Goal: Task Accomplishment & Management: Manage account settings

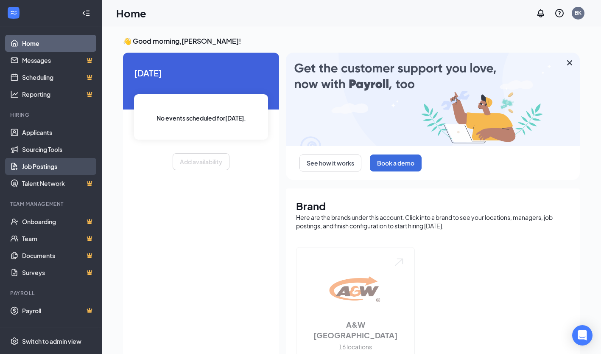
click at [39, 166] on link "Job Postings" at bounding box center [58, 166] width 73 height 17
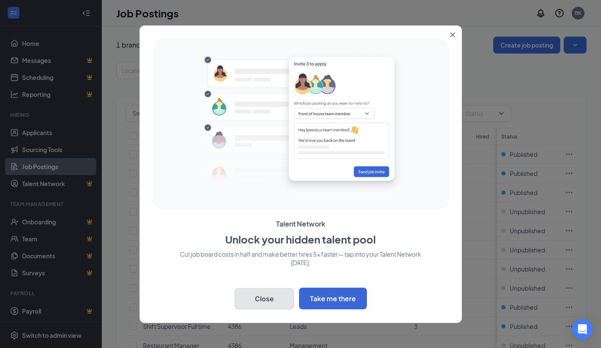
click at [262, 298] on button "Close" at bounding box center [264, 298] width 59 height 21
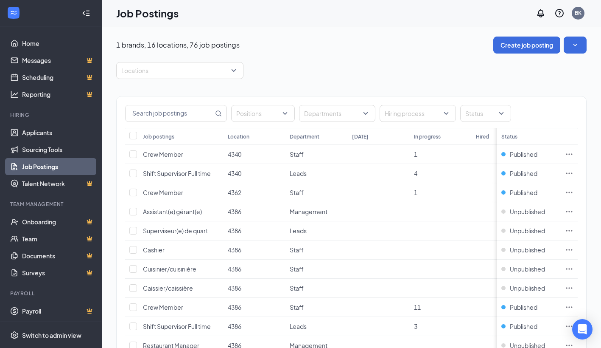
click at [236, 136] on div "Location" at bounding box center [239, 136] width 22 height 7
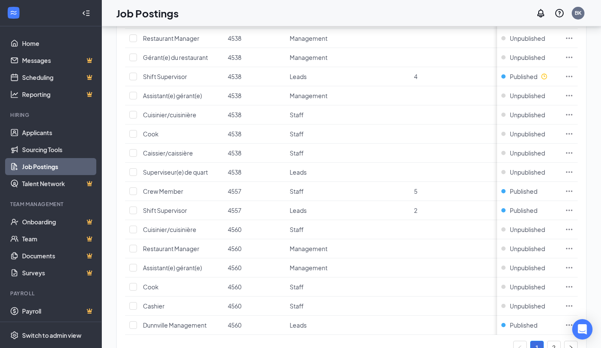
scroll to position [773, 0]
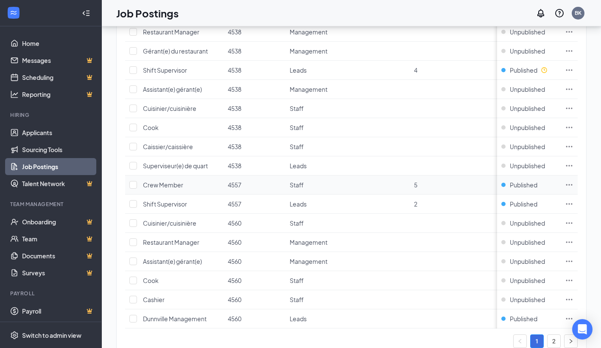
click at [351, 183] on td at bounding box center [379, 184] width 62 height 19
click at [135, 183] on input "checkbox" at bounding box center [133, 185] width 8 height 8
checkbox input "true"
click at [131, 203] on input "checkbox" at bounding box center [133, 204] width 8 height 8
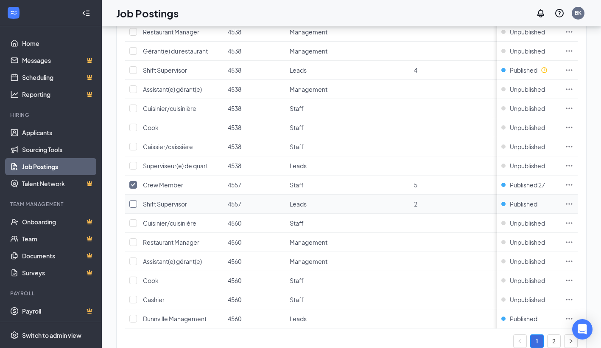
checkbox input "true"
click at [574, 201] on icon "Ellipses" at bounding box center [569, 203] width 8 height 8
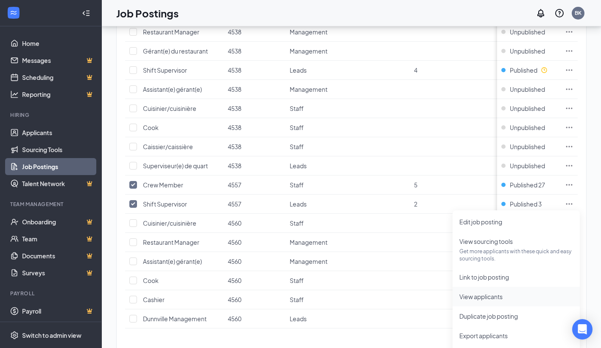
click at [482, 295] on span "View applicants" at bounding box center [481, 296] width 43 height 8
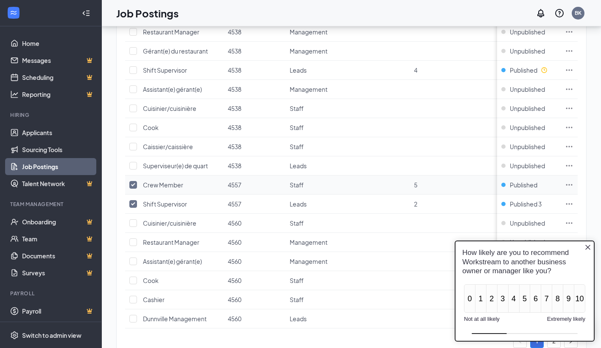
scroll to position [0, 0]
click at [375, 14] on div "Job Postings BK" at bounding box center [352, 13] width 500 height 26
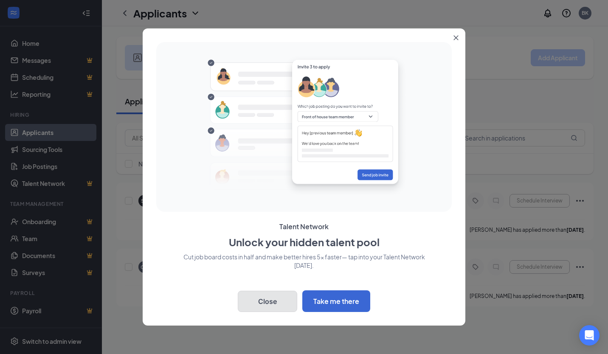
click at [267, 298] on button "Close" at bounding box center [267, 301] width 59 height 21
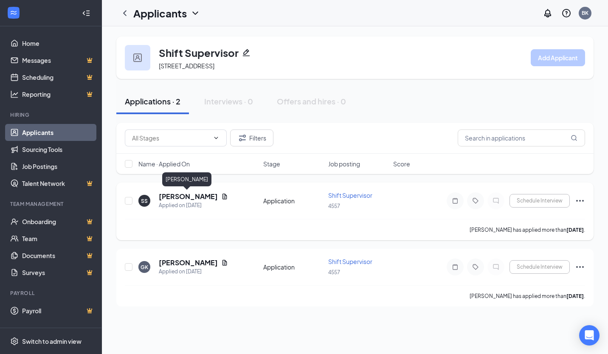
click at [183, 196] on h5 "[PERSON_NAME]" at bounding box center [188, 196] width 59 height 9
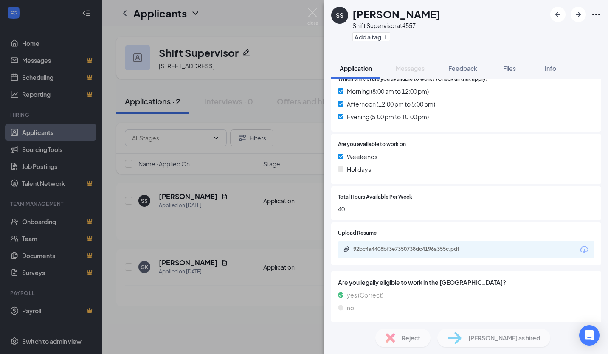
scroll to position [280, 0]
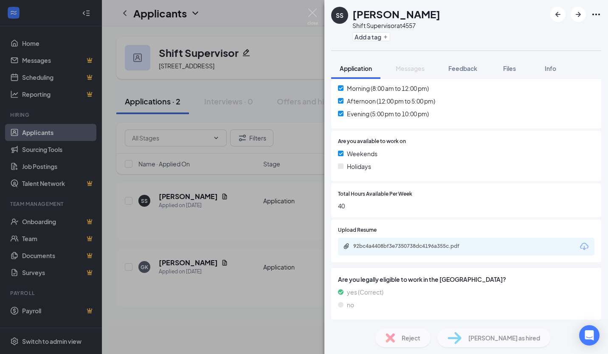
click at [412, 250] on div "92bc4a4408bf3e7350738dc4196a355c.pdf" at bounding box center [412, 247] width 138 height 8
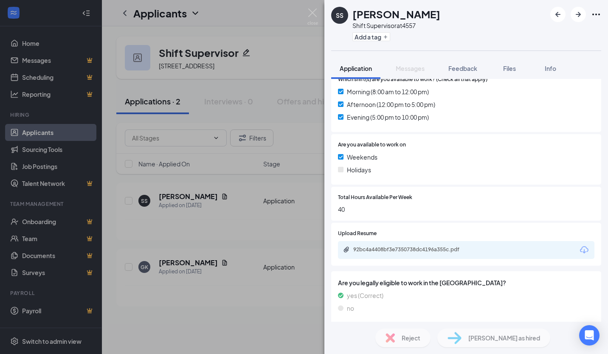
click at [184, 269] on div "SS [PERSON_NAME] Shift Supervisor at 4557 Add a tag Application Messages Feedba…" at bounding box center [304, 177] width 608 height 354
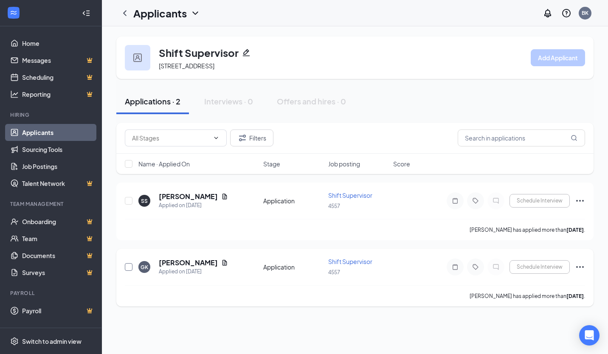
click at [130, 267] on input "checkbox" at bounding box center [129, 267] width 8 height 8
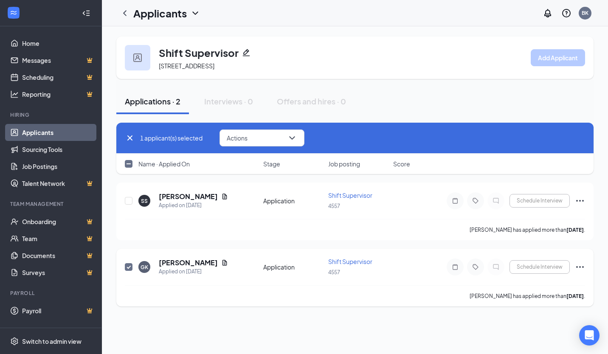
click at [407, 282] on div "GK [PERSON_NAME] Applied on [DATE] Application Shift Supervisor 4557 Schedule I…" at bounding box center [355, 271] width 460 height 28
click at [358, 264] on span "Shift Supervisor" at bounding box center [350, 262] width 44 height 8
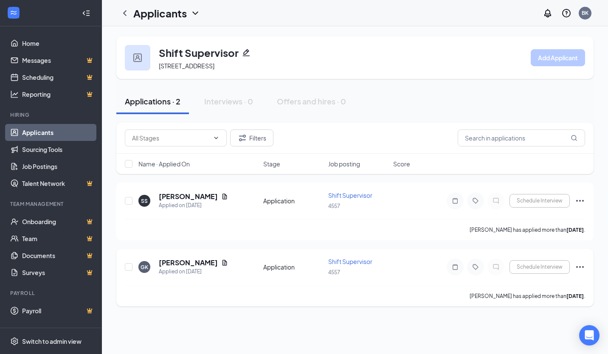
click at [580, 266] on icon "Ellipses" at bounding box center [580, 267] width 8 height 2
click at [405, 279] on div "GK [PERSON_NAME] Applied on [DATE] Application Shift Supervisor 4557 Schedule I…" at bounding box center [355, 271] width 460 height 28
click at [271, 267] on div "Application" at bounding box center [293, 267] width 60 height 8
click at [130, 264] on input "checkbox" at bounding box center [129, 267] width 8 height 8
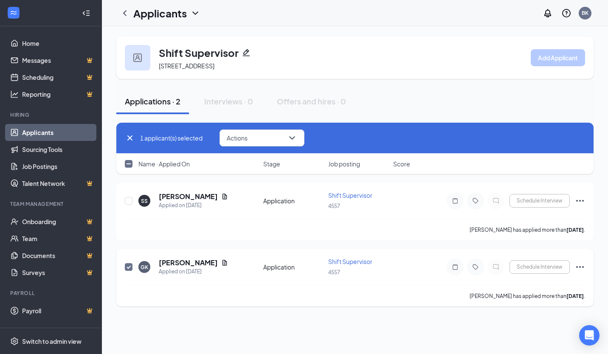
click at [362, 261] on span "Shift Supervisor" at bounding box center [350, 262] width 44 height 8
click at [129, 266] on input "checkbox" at bounding box center [129, 267] width 8 height 8
checkbox input "false"
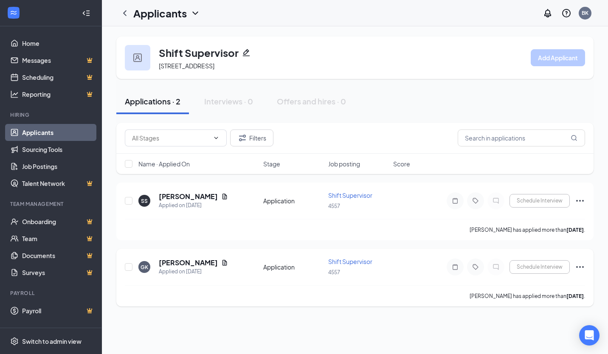
click at [347, 258] on span "Shift Supervisor" at bounding box center [350, 262] width 44 height 8
click at [577, 267] on icon "Ellipses" at bounding box center [580, 267] width 10 height 10
click at [411, 207] on div "SS [PERSON_NAME] Applied on [DATE] Application Shift Supervisor 4557 Schedule I…" at bounding box center [355, 205] width 460 height 28
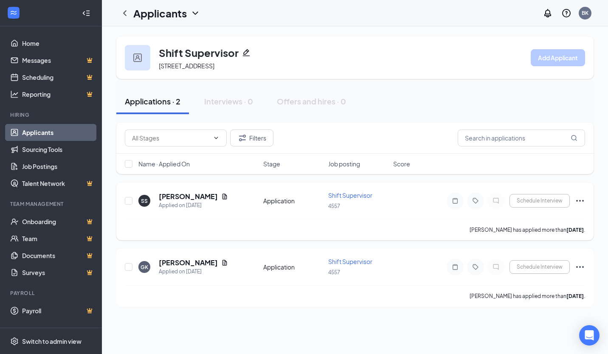
click at [579, 201] on icon "Ellipses" at bounding box center [580, 201] width 10 height 10
click at [419, 195] on div "SS [PERSON_NAME] Applied on [DATE] Application Shift Supervisor 4557 Schedule I…" at bounding box center [355, 205] width 460 height 28
click at [163, 262] on h5 "[PERSON_NAME]" at bounding box center [188, 262] width 59 height 9
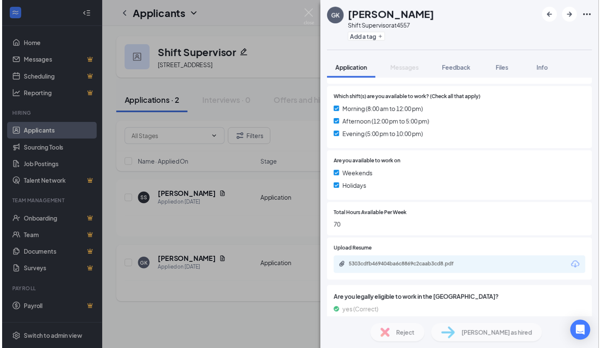
scroll to position [259, 0]
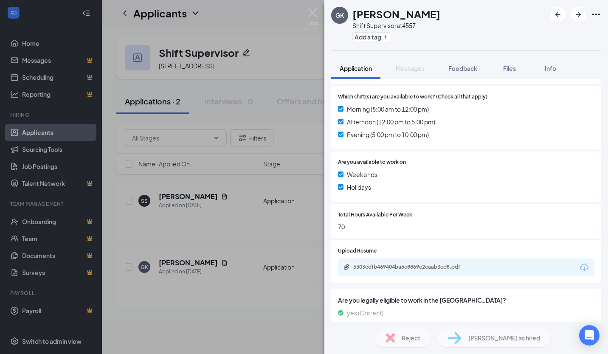
click at [414, 267] on div "5303cdfb469404ba6c8869c2caab3cd8.pdf" at bounding box center [412, 267] width 119 height 7
click at [215, 306] on div "GK [PERSON_NAME] Shift Supervisor at 4557 Add a tag Application Messages Feedba…" at bounding box center [304, 177] width 608 height 354
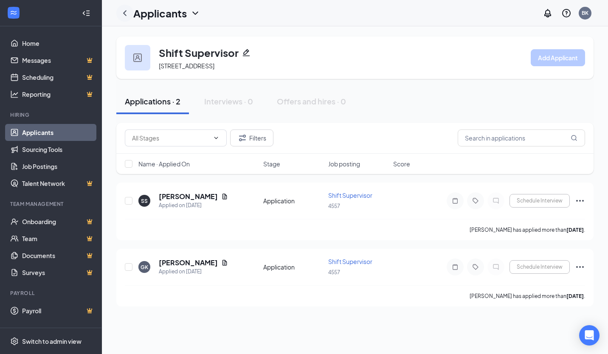
click at [125, 11] on icon "ChevronLeft" at bounding box center [124, 13] width 3 height 6
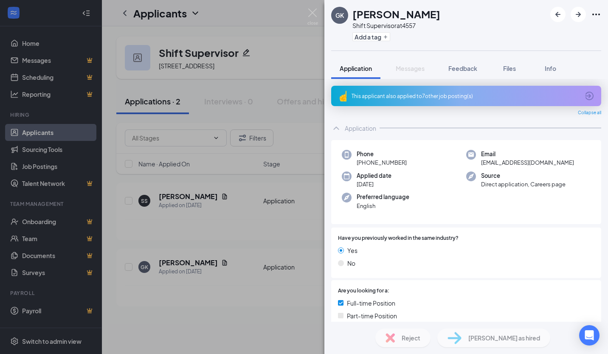
click at [37, 167] on div "GK [PERSON_NAME] Shift Supervisor at 4557 Add a tag Application Messages Feedba…" at bounding box center [304, 177] width 608 height 354
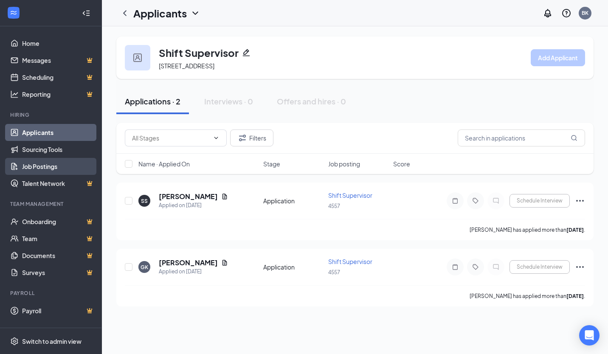
click at [37, 167] on link "Job Postings" at bounding box center [58, 166] width 73 height 17
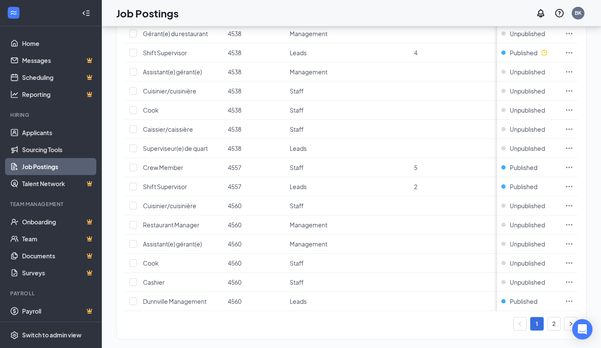
scroll to position [789, 0]
click at [574, 166] on icon "Ellipses" at bounding box center [569, 167] width 8 height 8
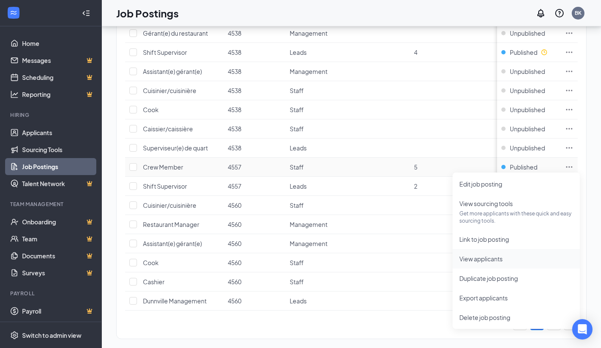
click at [478, 258] on span "View applicants" at bounding box center [481, 259] width 43 height 8
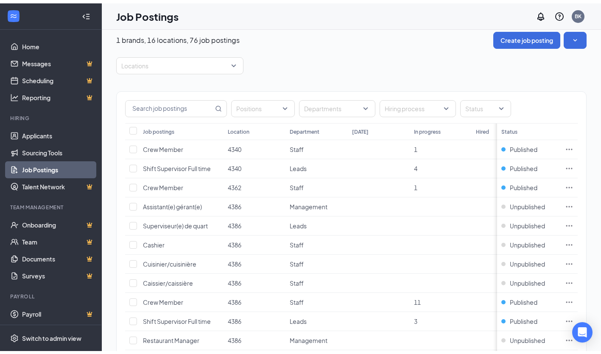
scroll to position [0, 0]
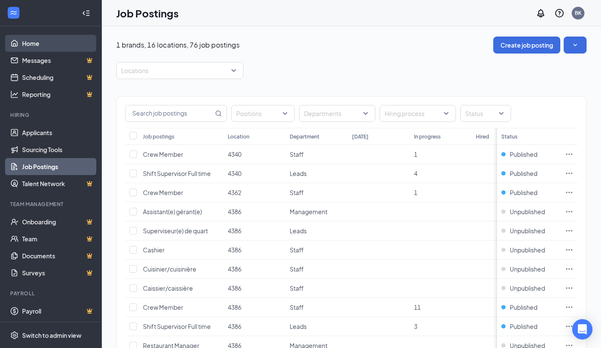
click at [34, 43] on link "Home" at bounding box center [58, 43] width 73 height 17
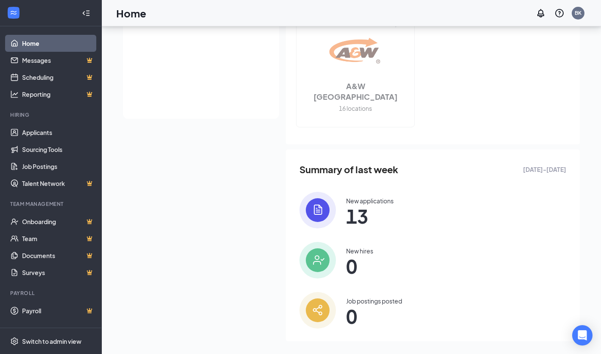
scroll to position [246, 0]
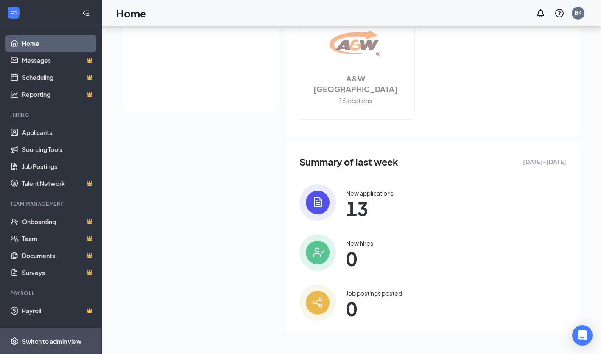
click at [50, 340] on div "Switch to admin view" at bounding box center [51, 341] width 59 height 8
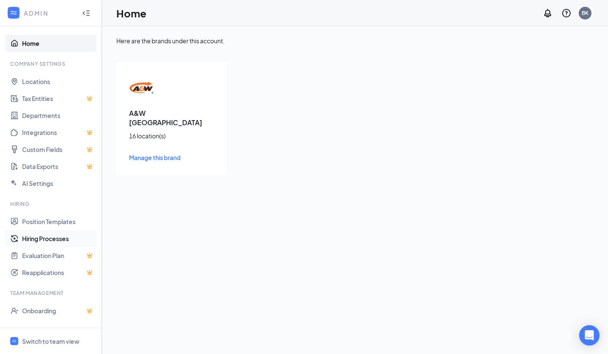
click at [51, 236] on link "Hiring Processes" at bounding box center [58, 238] width 73 height 17
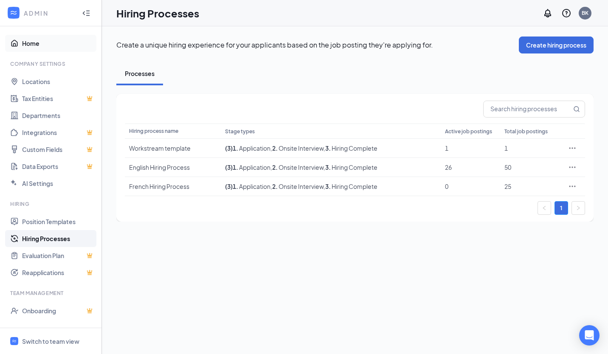
click at [30, 43] on link "Home" at bounding box center [58, 43] width 73 height 17
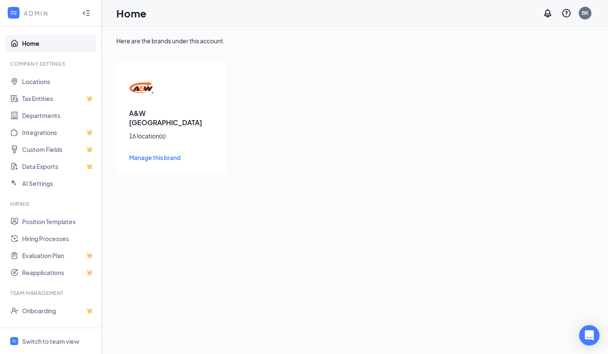
click at [82, 11] on icon "Collapse" at bounding box center [86, 13] width 8 height 8
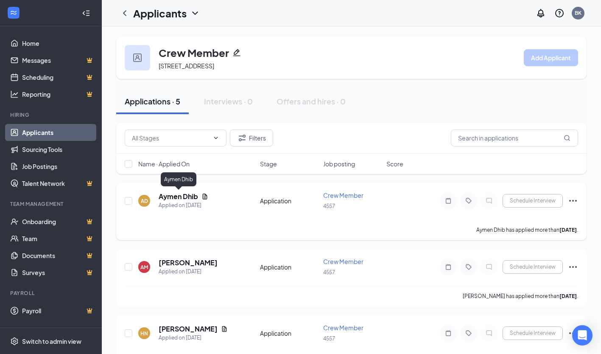
click at [182, 194] on h5 "Aymen Dhib" at bounding box center [178, 196] width 39 height 9
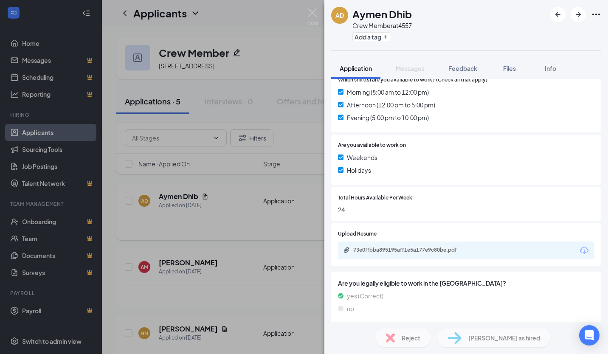
scroll to position [256, 0]
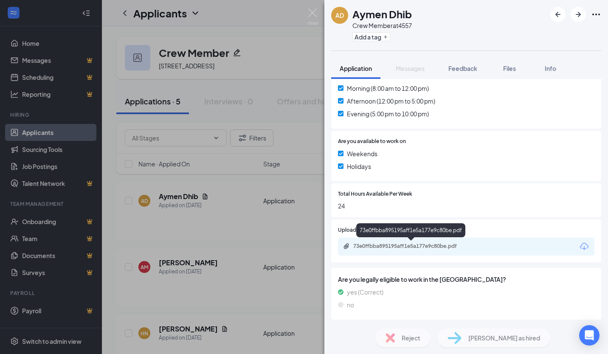
click at [365, 247] on div "73e0ffbba895195aff1e5a177e9c80be.pdf" at bounding box center [412, 246] width 119 height 7
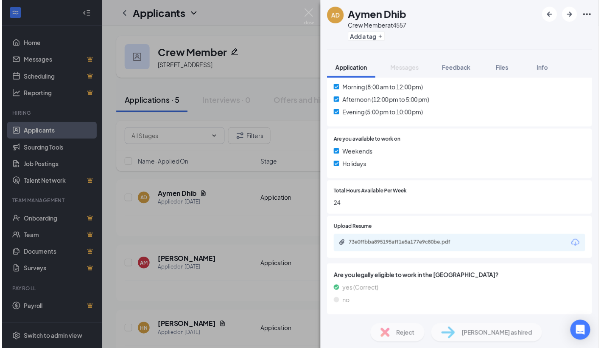
scroll to position [253, 0]
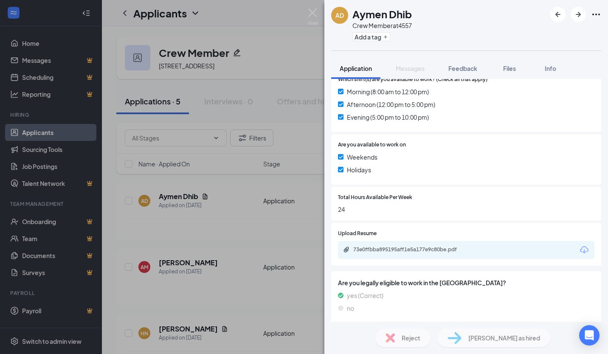
click at [34, 163] on div "AD Aymen Dhib Crew Member at 4557 Add a tag Application Messages Feedback Files…" at bounding box center [304, 177] width 608 height 354
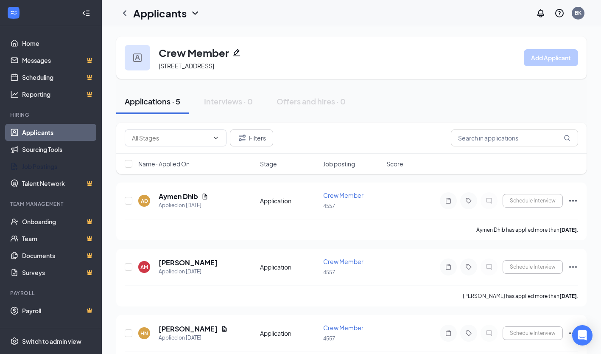
click at [34, 163] on link "Job Postings" at bounding box center [58, 166] width 73 height 17
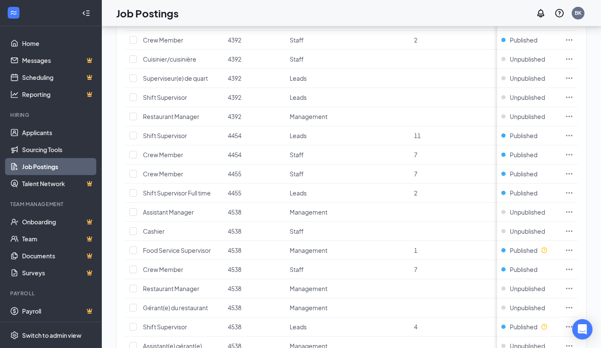
scroll to position [515, 0]
